Goal: Use online tool/utility: Utilize a website feature to perform a specific function

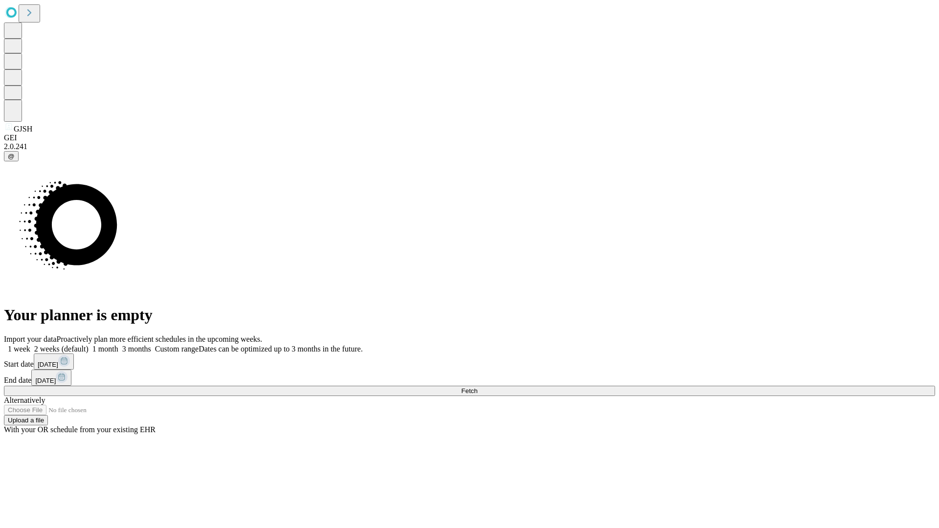
click at [477, 387] on span "Fetch" at bounding box center [469, 390] width 16 height 7
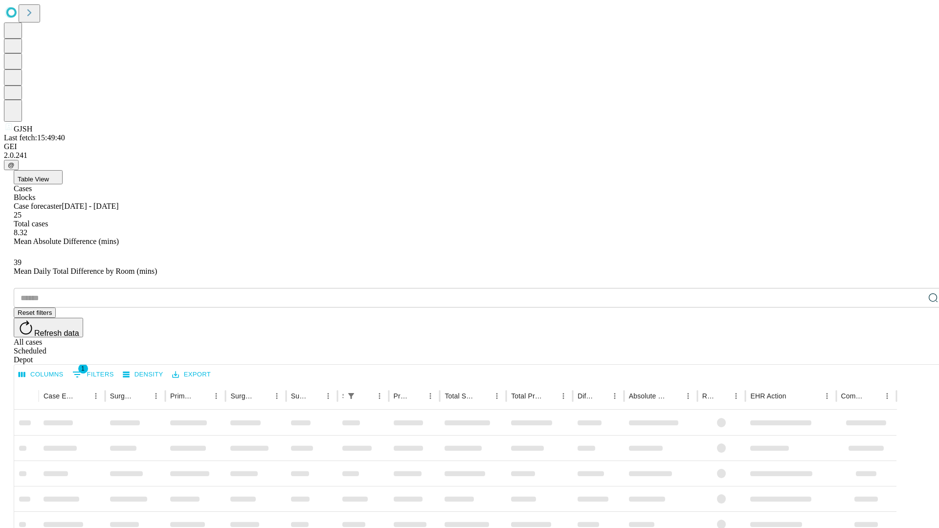
click at [49, 176] on span "Table View" at bounding box center [33, 179] width 31 height 7
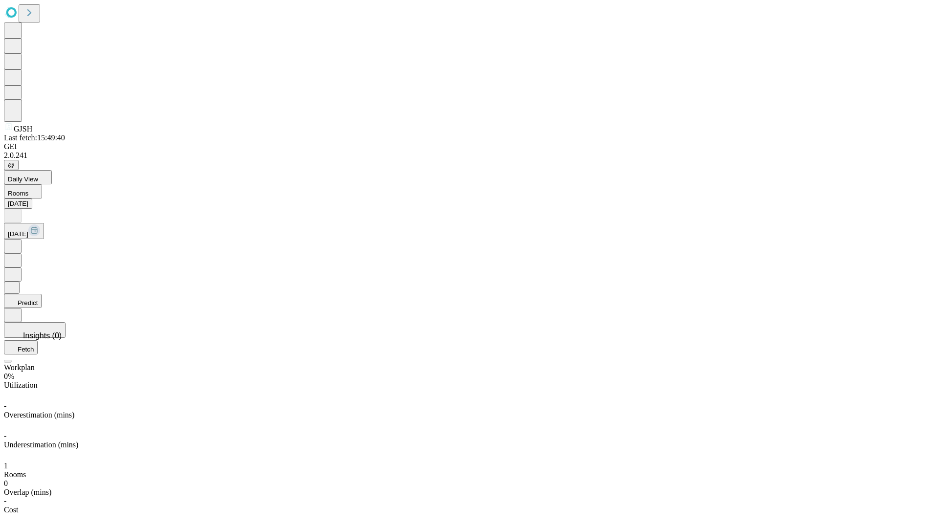
click at [42, 294] on button "Predict" at bounding box center [23, 301] width 38 height 14
